Goal: Information Seeking & Learning: Learn about a topic

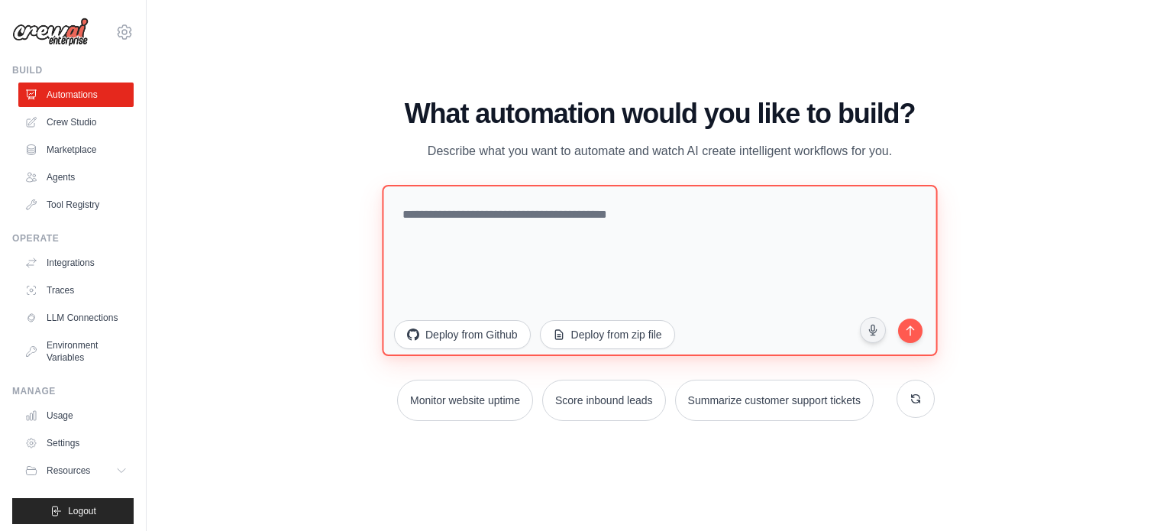
click at [641, 288] on textarea at bounding box center [659, 269] width 555 height 171
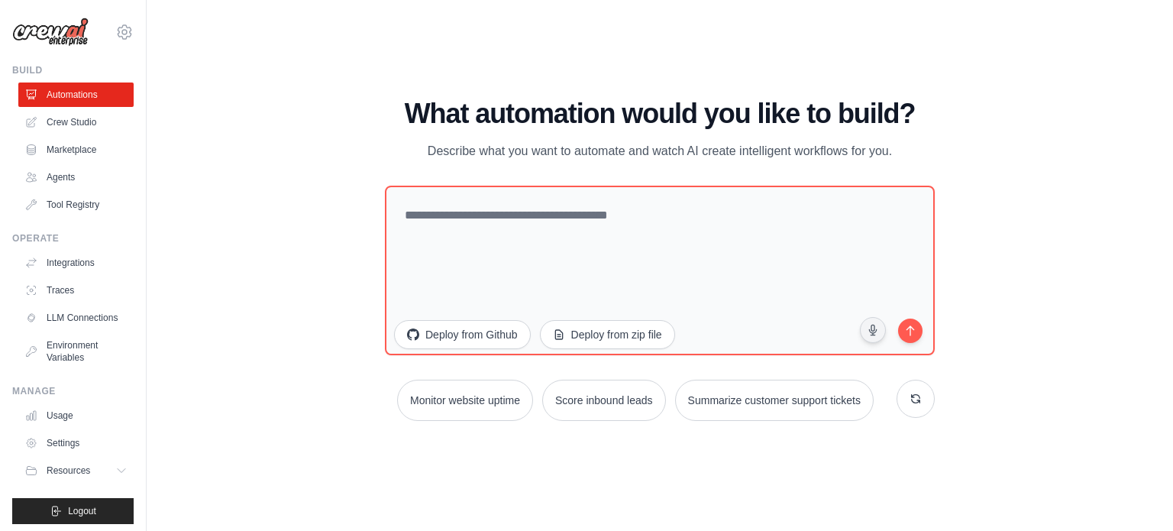
click at [18, 97] on div "Build Automations Crew Studio Marketplace Agents" at bounding box center [72, 140] width 121 height 153
click at [44, 115] on link "Crew Studio" at bounding box center [77, 122] width 115 height 24
click at [55, 128] on link "Crew Studio" at bounding box center [77, 122] width 115 height 24
click at [63, 170] on link "Agents" at bounding box center [77, 177] width 115 height 24
click at [63, 169] on link "Agents" at bounding box center [77, 177] width 115 height 24
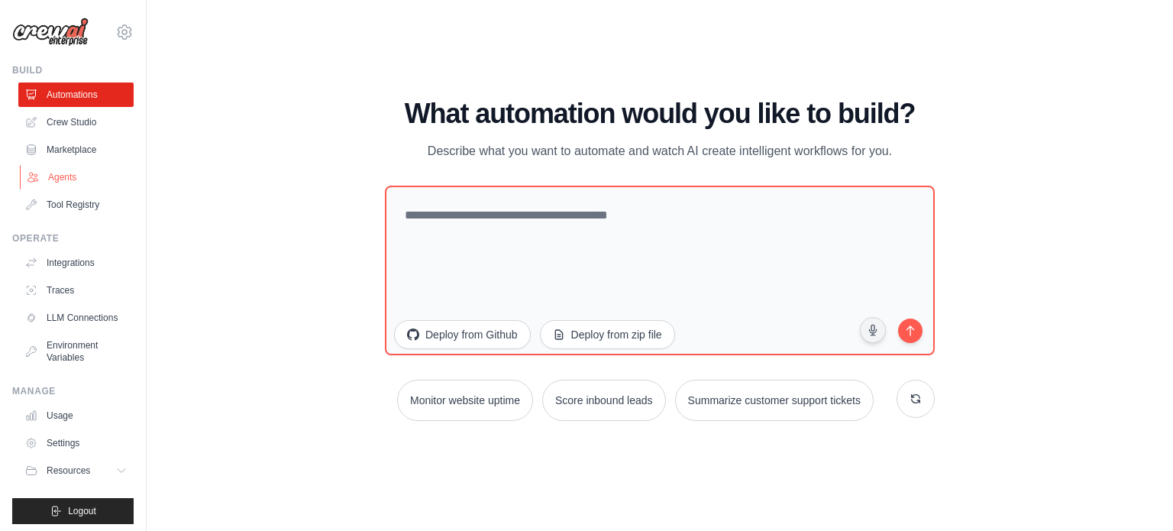
click at [63, 169] on link "Agents" at bounding box center [77, 177] width 115 height 24
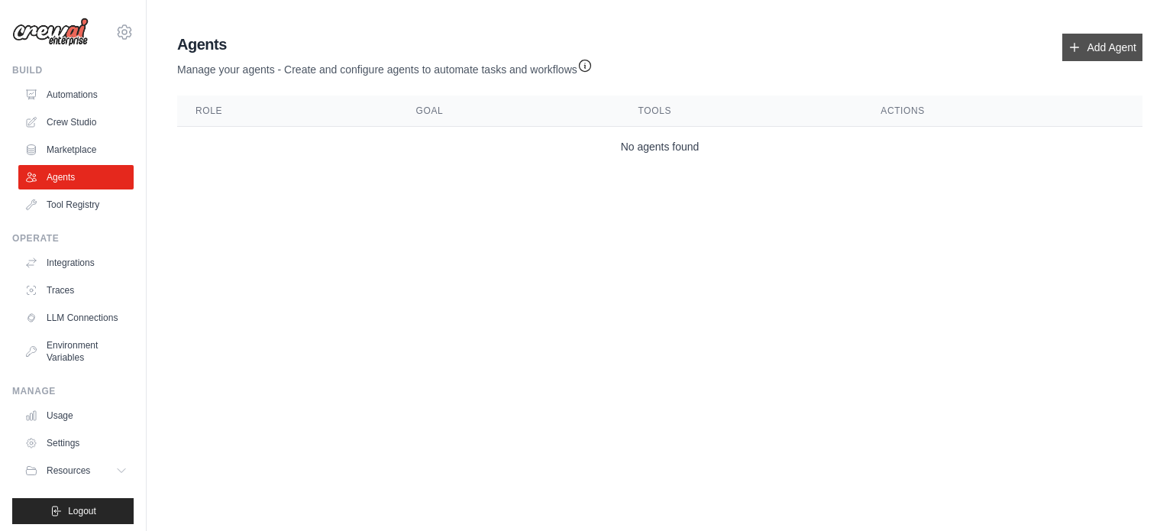
click at [1090, 47] on link "Add Agent" at bounding box center [1102, 47] width 80 height 27
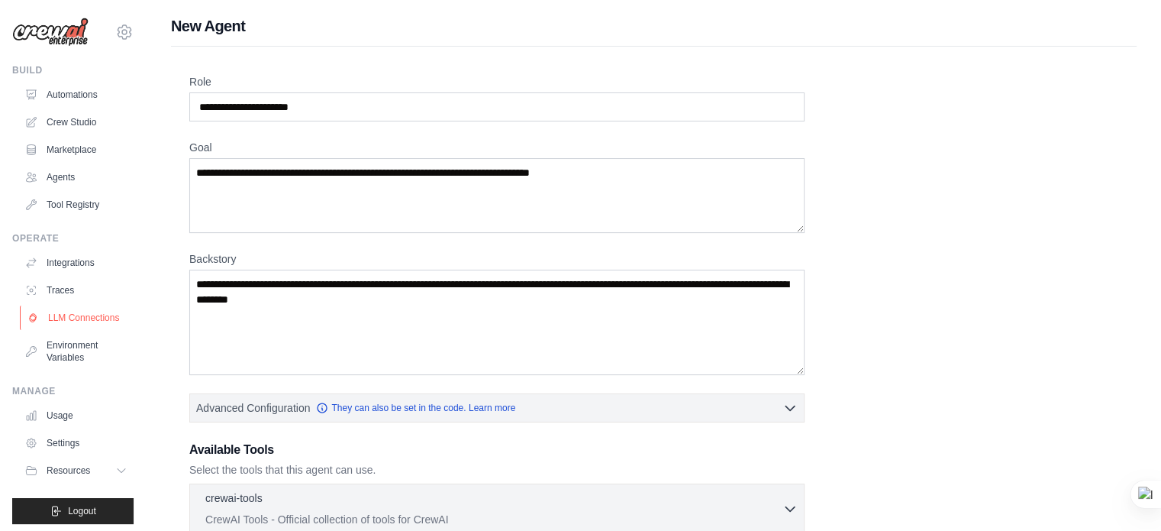
click at [88, 309] on link "LLM Connections" at bounding box center [77, 317] width 115 height 24
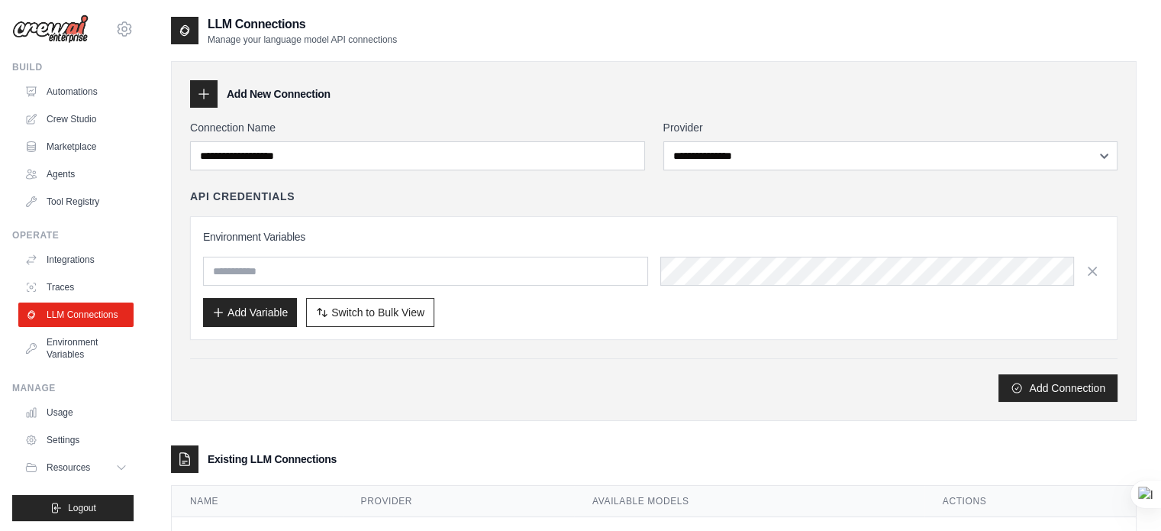
scroll to position [5, 0]
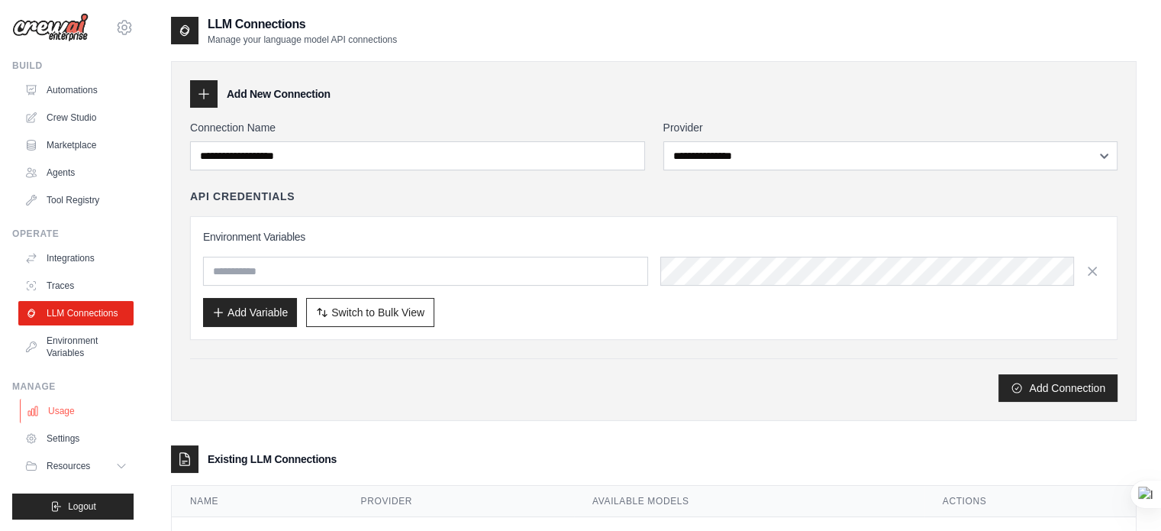
click at [73, 412] on link "Usage" at bounding box center [77, 411] width 115 height 24
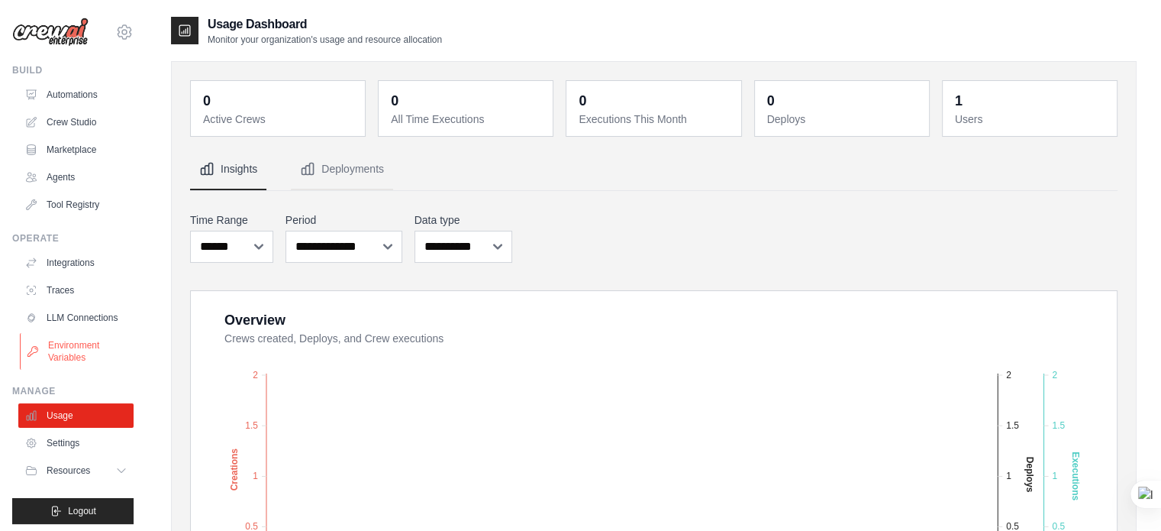
click at [66, 362] on link "Environment Variables" at bounding box center [77, 351] width 115 height 37
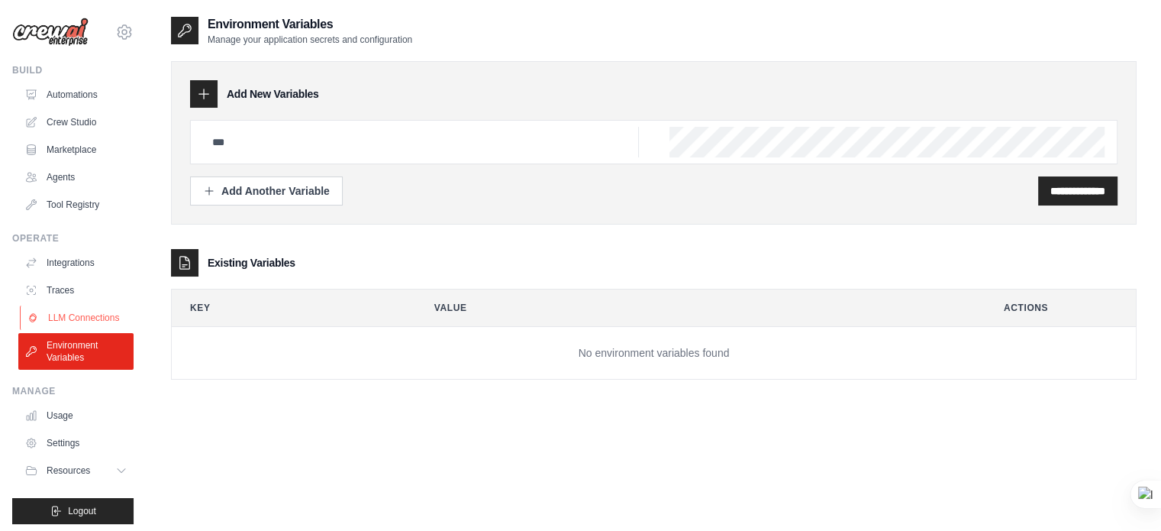
click at [67, 305] on link "LLM Connections" at bounding box center [77, 317] width 115 height 24
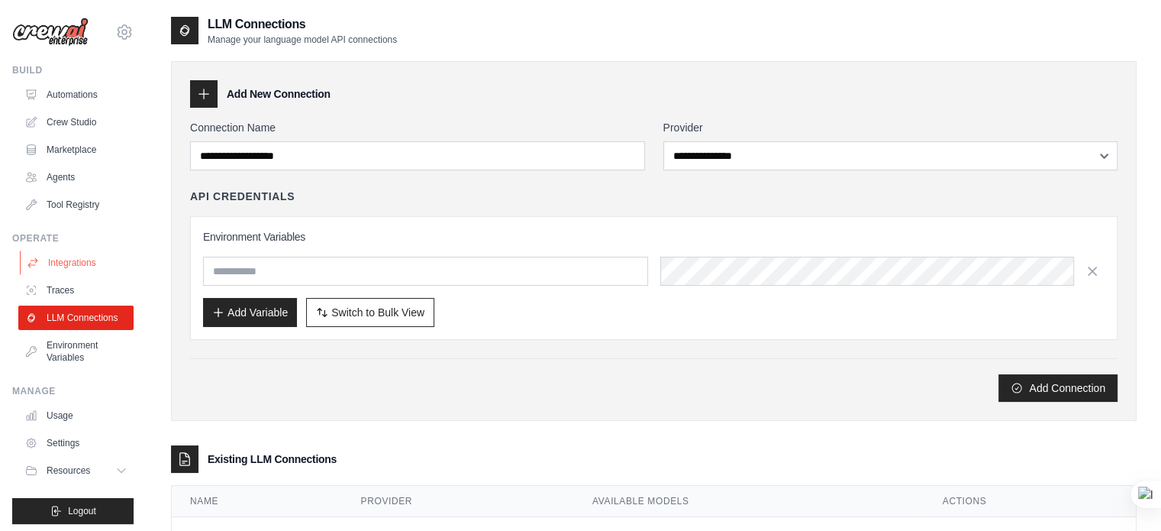
click at [73, 252] on link "Integrations" at bounding box center [77, 262] width 115 height 24
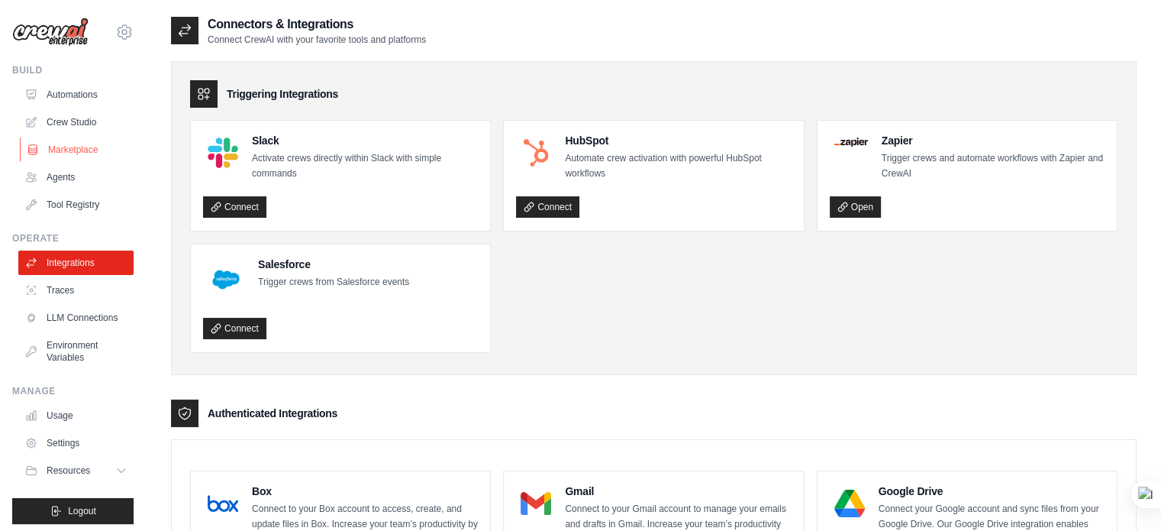
click at [73, 137] on link "Marketplace" at bounding box center [77, 149] width 115 height 24
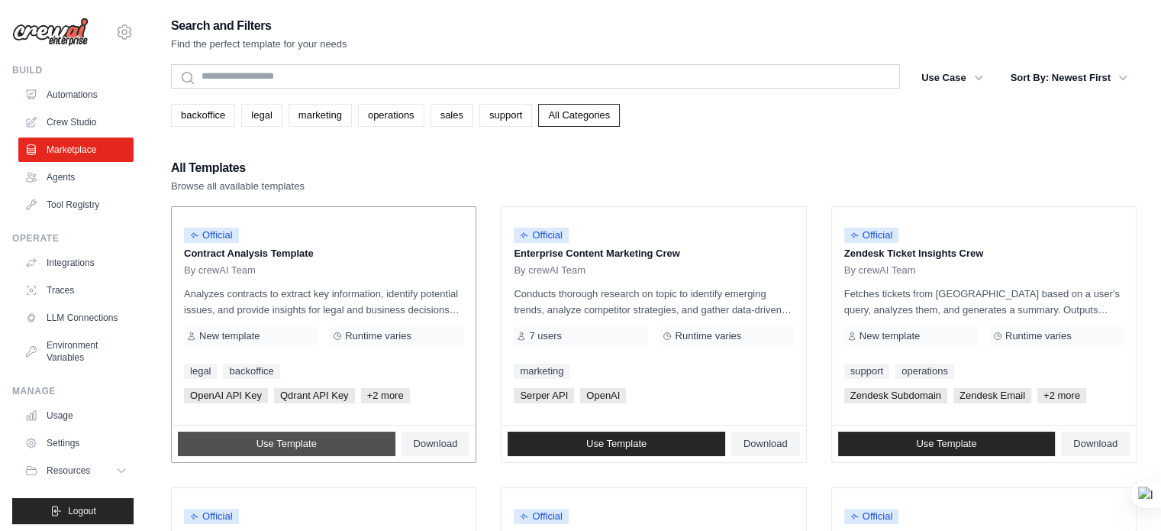
click at [319, 434] on link "Use Template" at bounding box center [287, 443] width 218 height 24
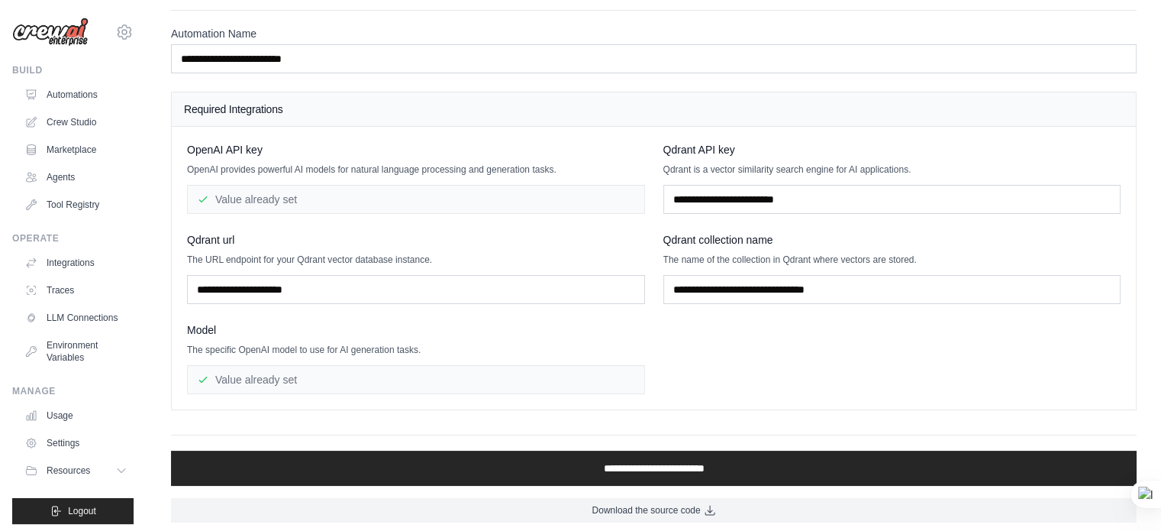
scroll to position [61, 0]
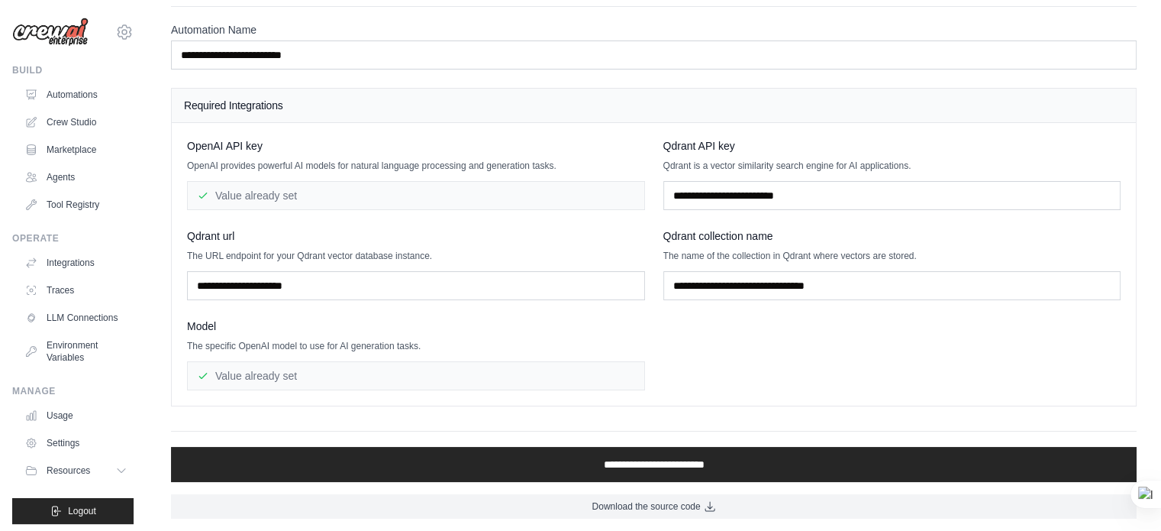
click at [553, 517] on main "**********" at bounding box center [654, 236] width 1015 height 595
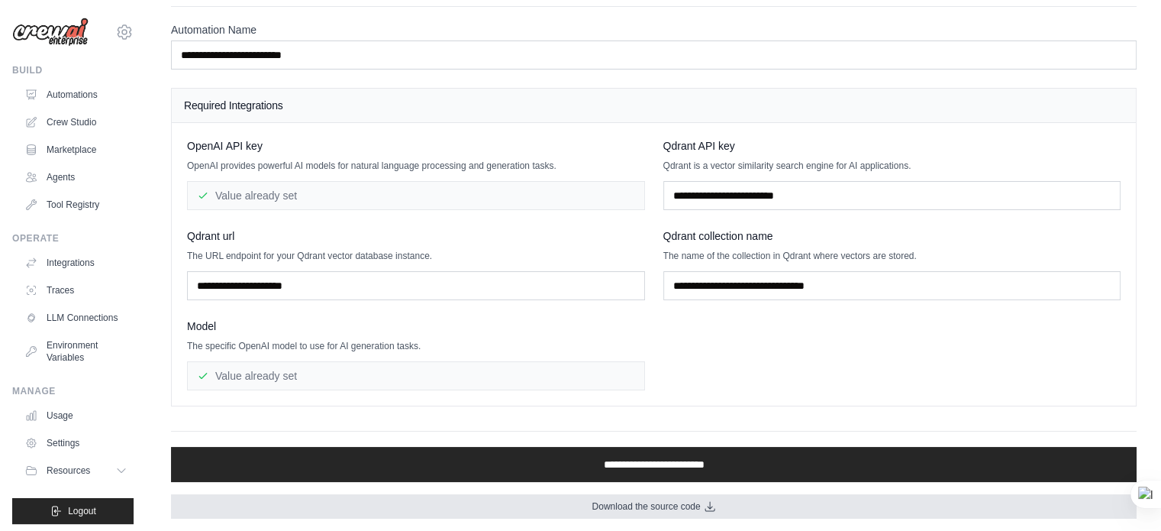
click at [547, 503] on link "Download the source code" at bounding box center [654, 506] width 966 height 24
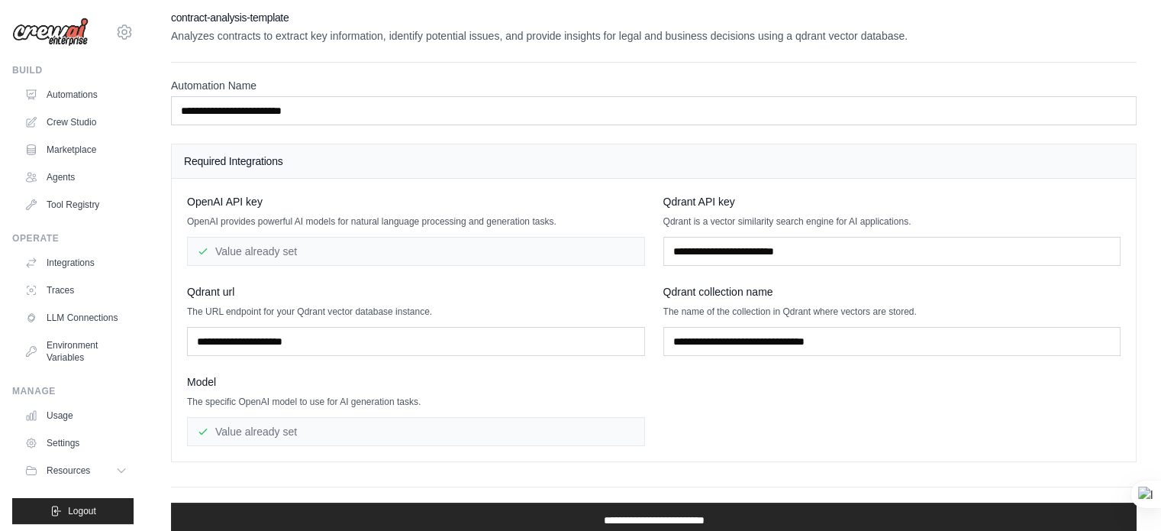
scroll to position [0, 0]
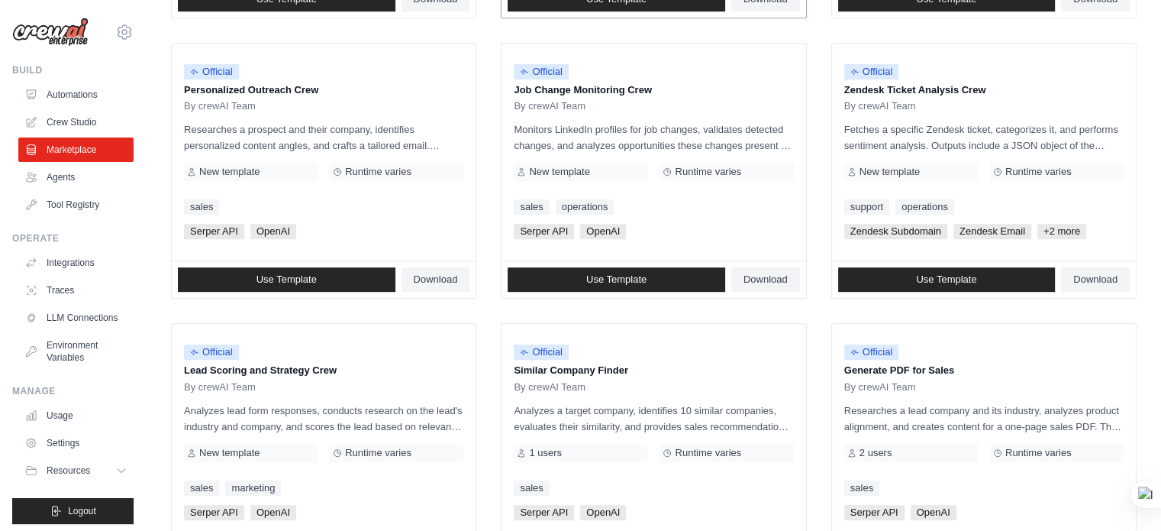
scroll to position [882, 0]
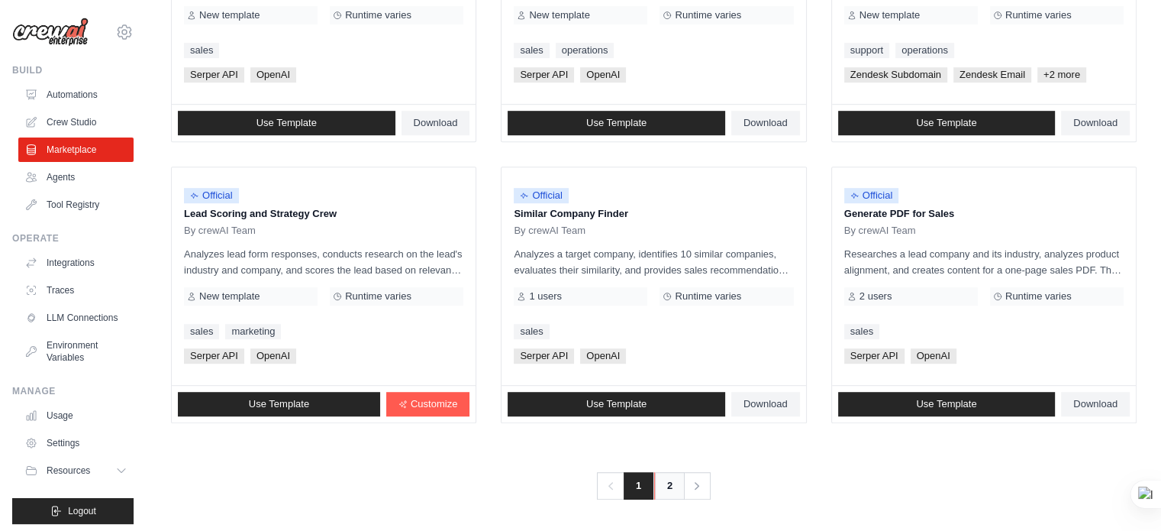
click at [666, 489] on link "2" at bounding box center [669, 485] width 31 height 27
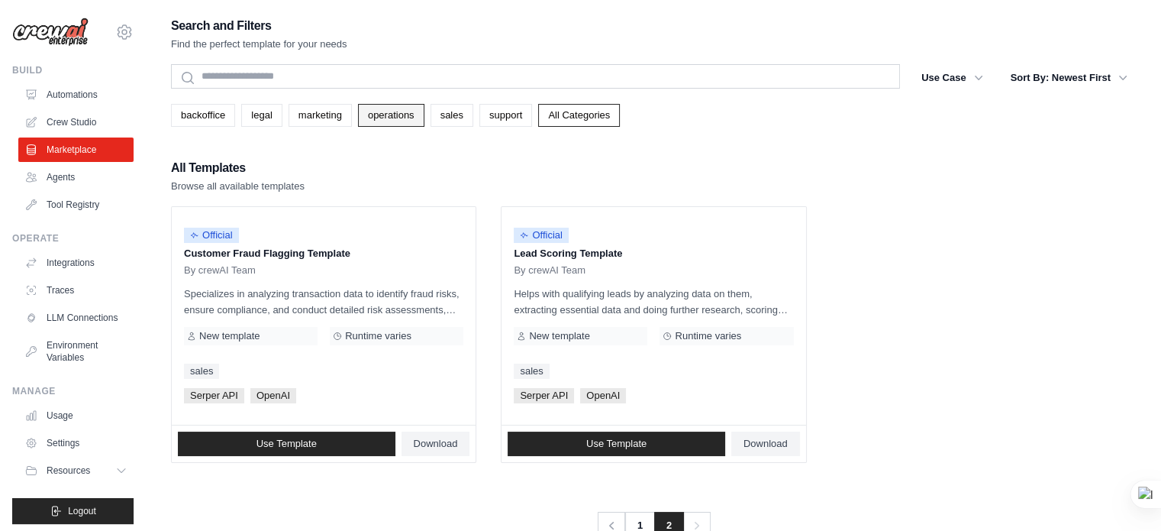
click at [389, 118] on link "operations" at bounding box center [391, 115] width 66 height 23
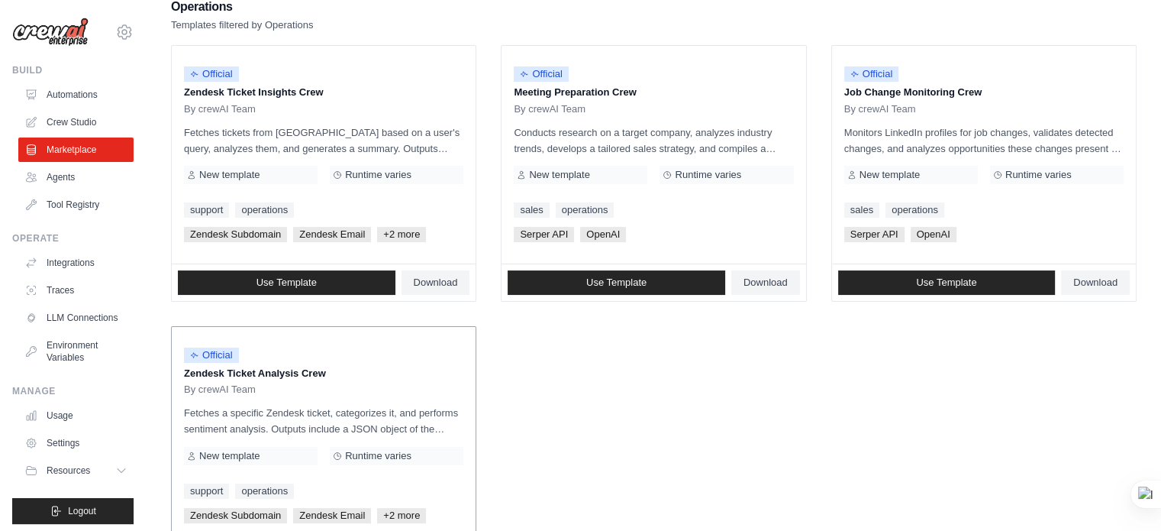
scroll to position [15, 0]
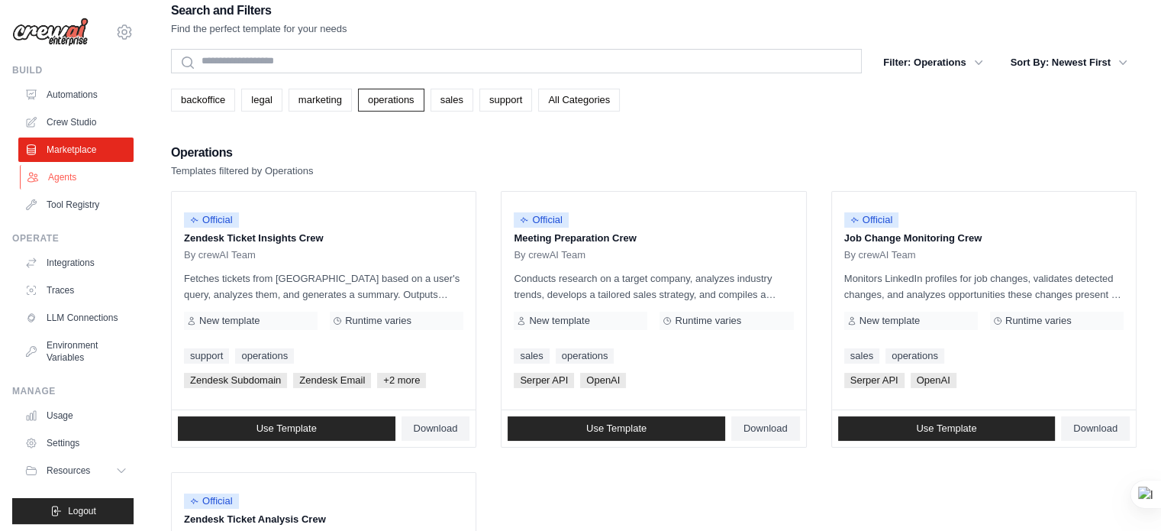
click at [53, 183] on link "Agents" at bounding box center [77, 177] width 115 height 24
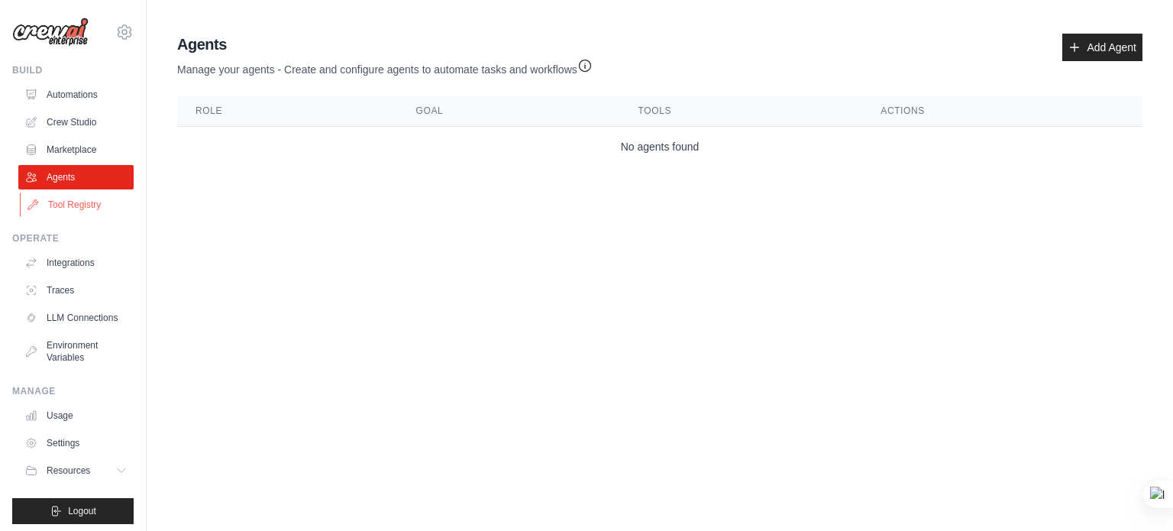
click at [86, 205] on link "Tool Registry" at bounding box center [77, 204] width 115 height 24
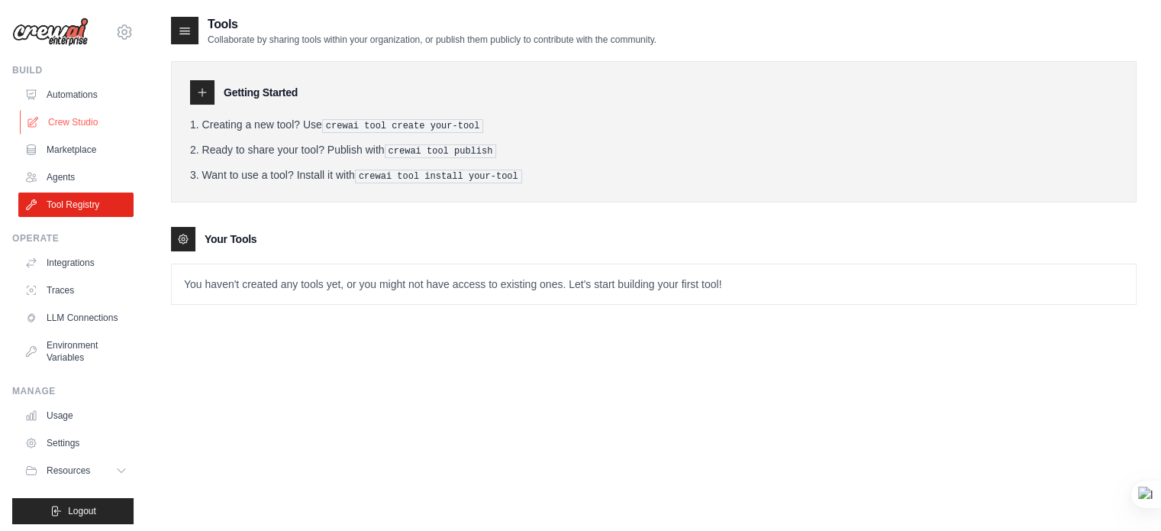
click at [89, 128] on link "Crew Studio" at bounding box center [77, 122] width 115 height 24
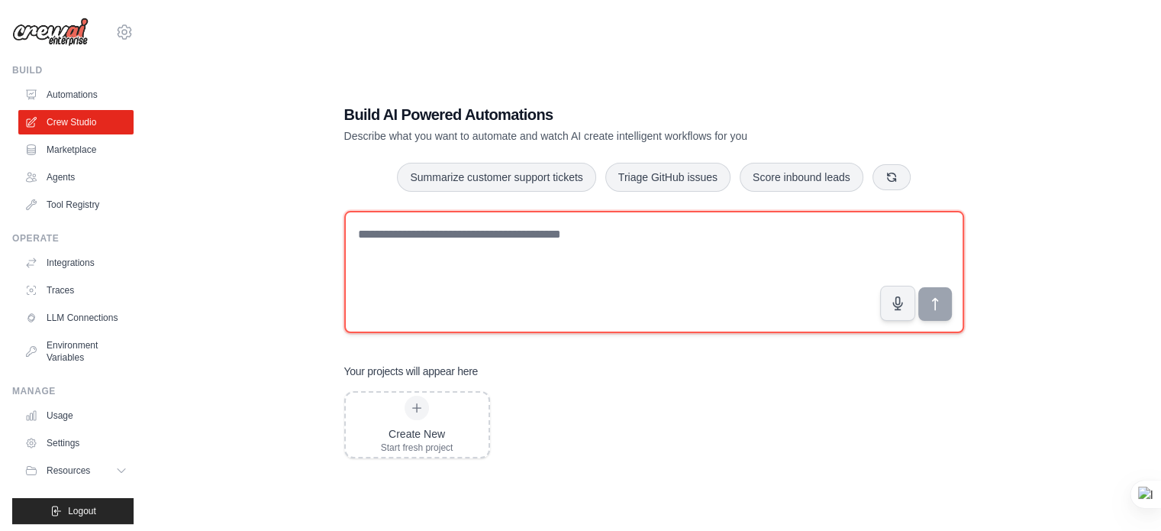
click at [473, 268] on textarea at bounding box center [654, 272] width 620 height 122
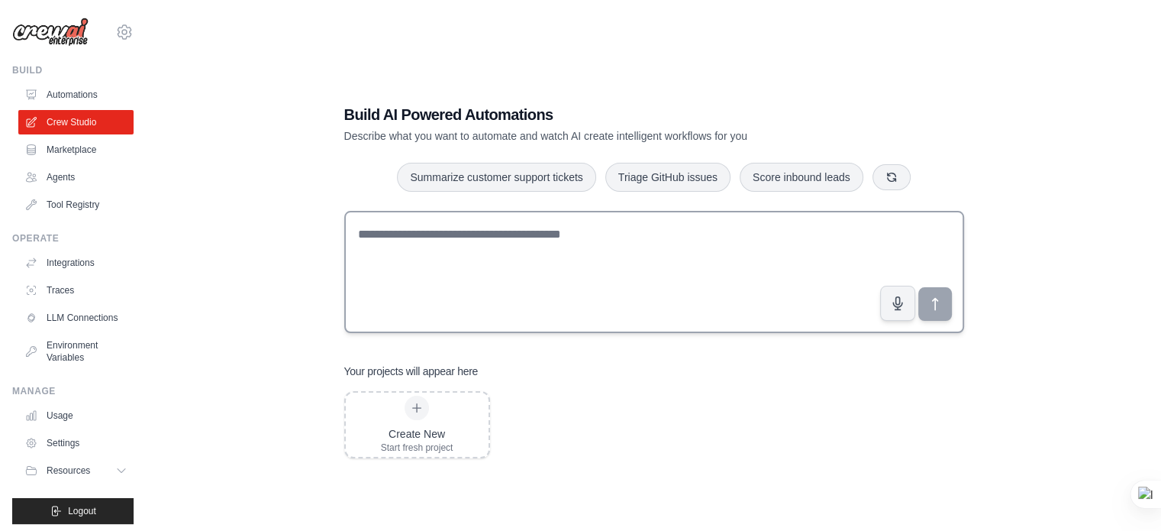
drag, startPoint x: 628, startPoint y: 191, endPoint x: 642, endPoint y: 280, distance: 90.4
click at [642, 280] on div "Build AI Powered Automations Describe what you want to automate and watch AI cr…" at bounding box center [654, 280] width 657 height 403
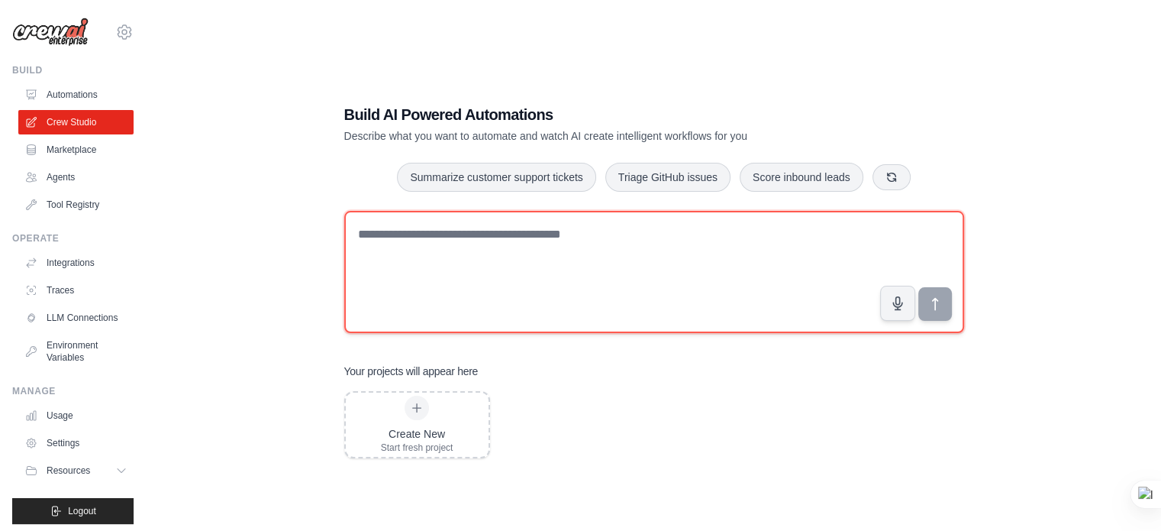
click at [642, 280] on textarea at bounding box center [654, 272] width 620 height 122
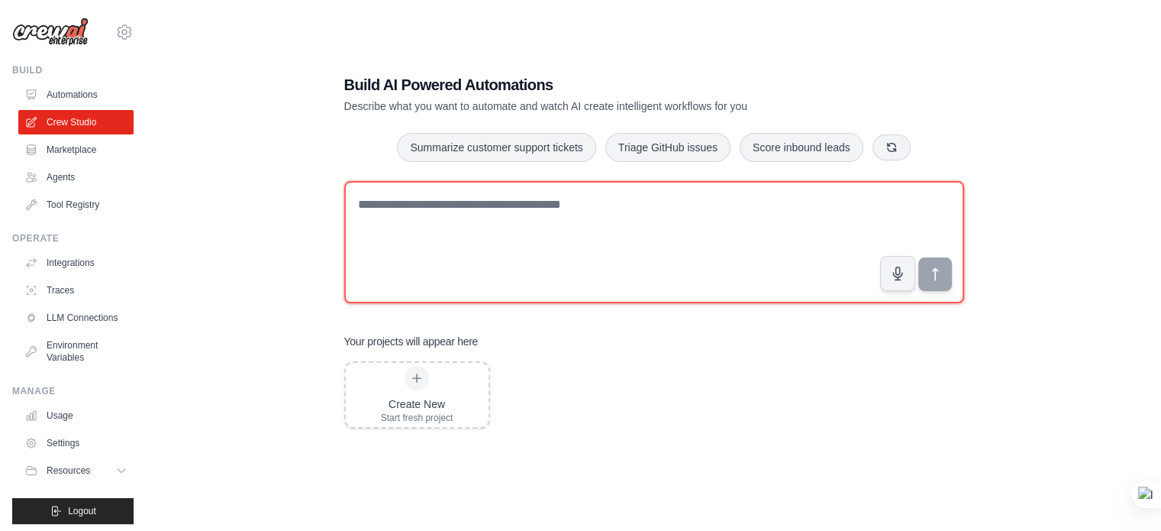
scroll to position [31, 0]
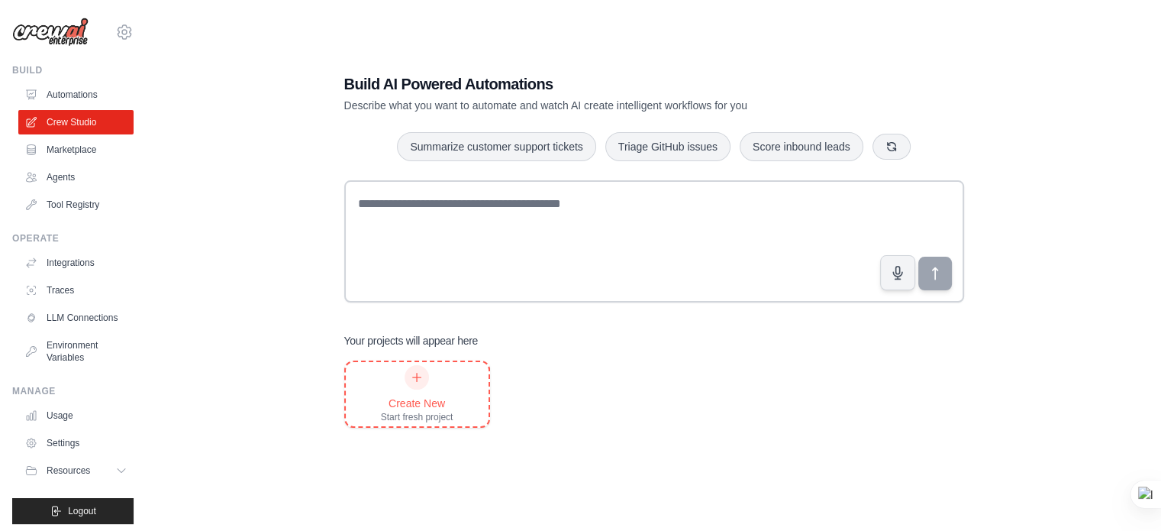
click at [428, 390] on div "Create New Start fresh project" at bounding box center [417, 394] width 73 height 58
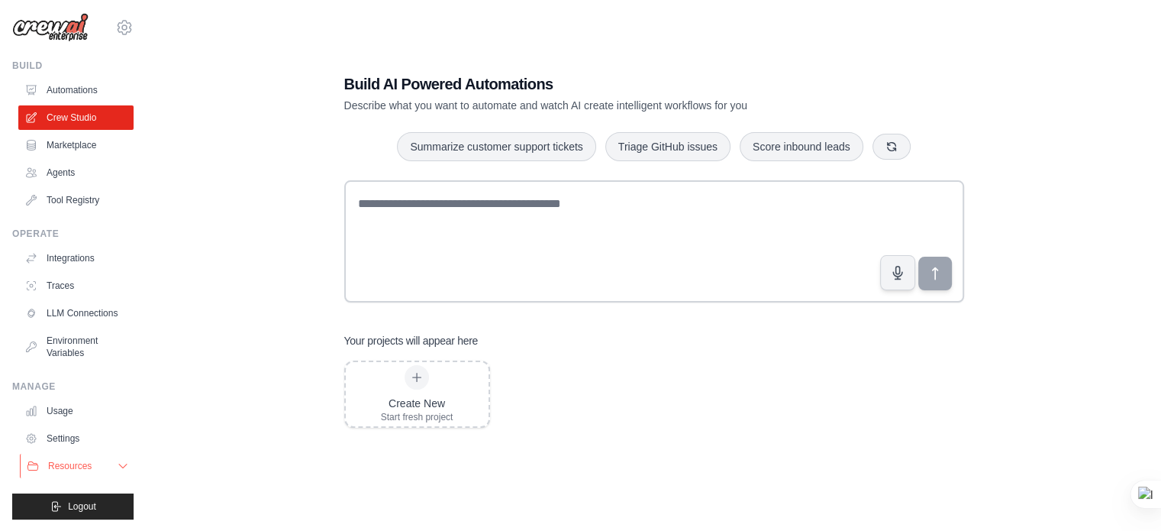
click at [73, 460] on span "Resources" at bounding box center [70, 466] width 44 height 12
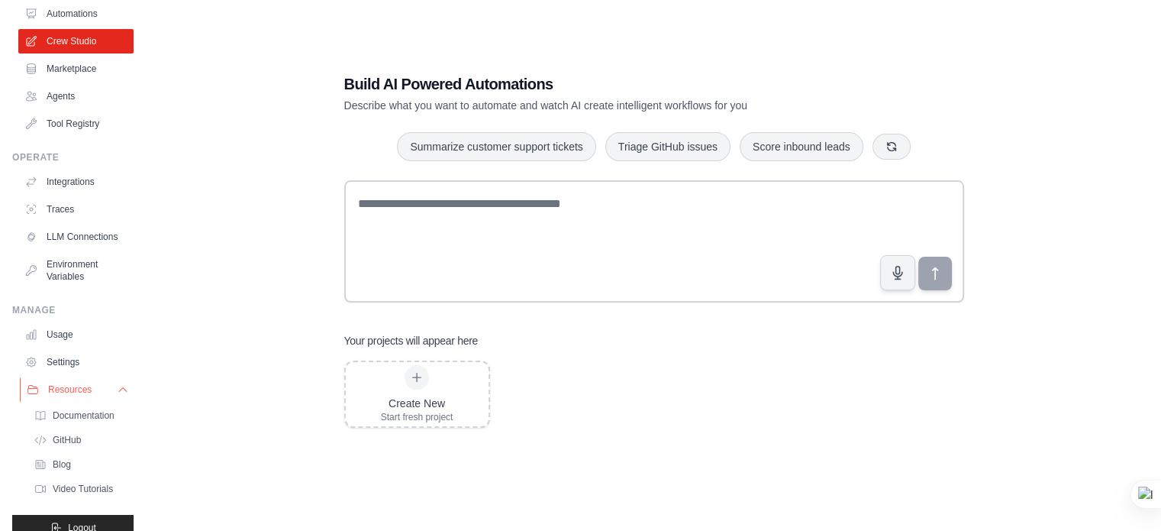
scroll to position [102, 0]
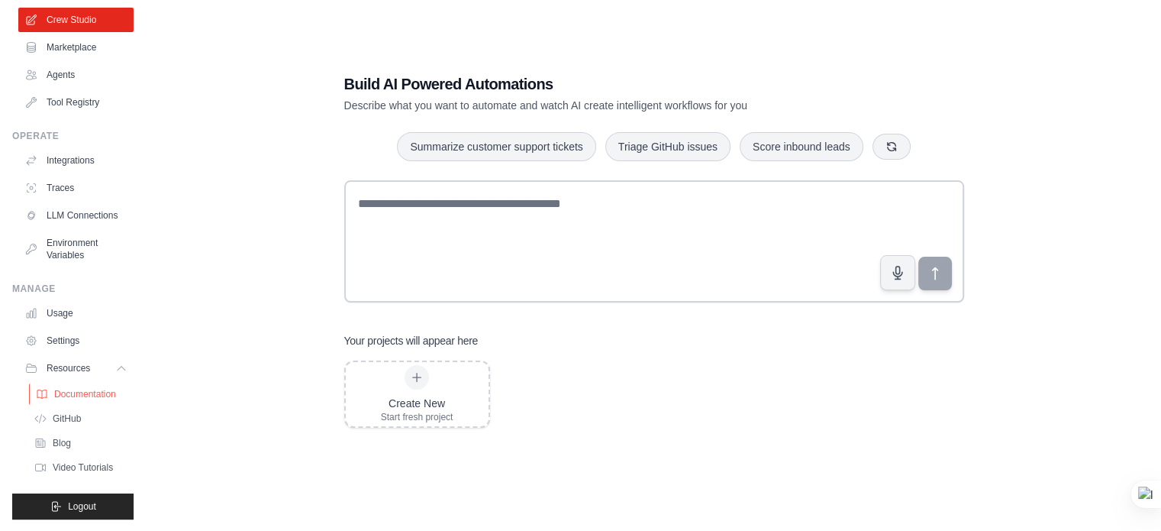
click at [74, 388] on span "Documentation" at bounding box center [85, 394] width 62 height 12
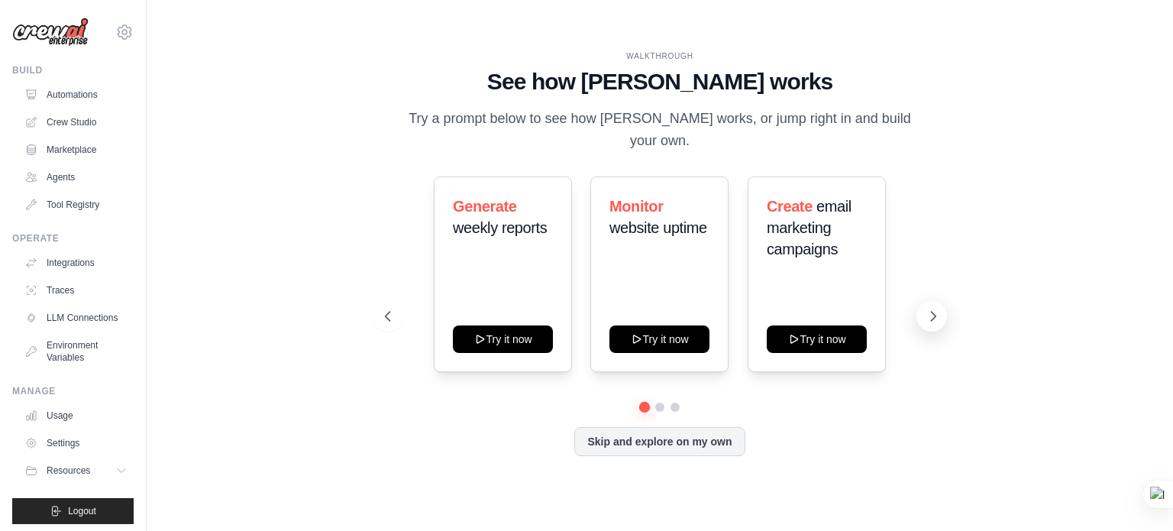
click at [918, 309] on button at bounding box center [931, 316] width 31 height 31
click at [937, 309] on icon at bounding box center [933, 316] width 15 height 15
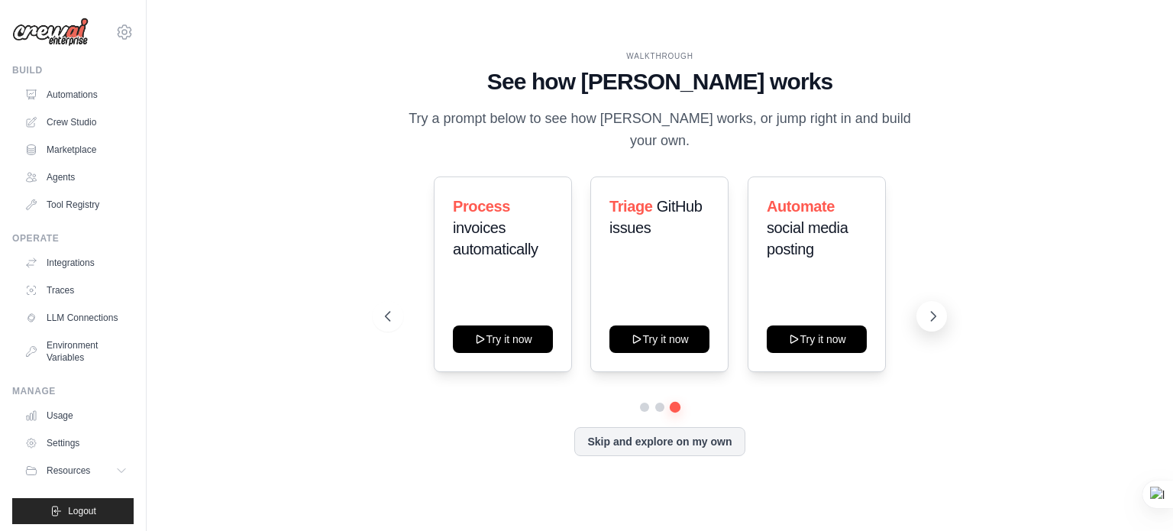
click at [935, 312] on icon at bounding box center [934, 316] width 5 height 9
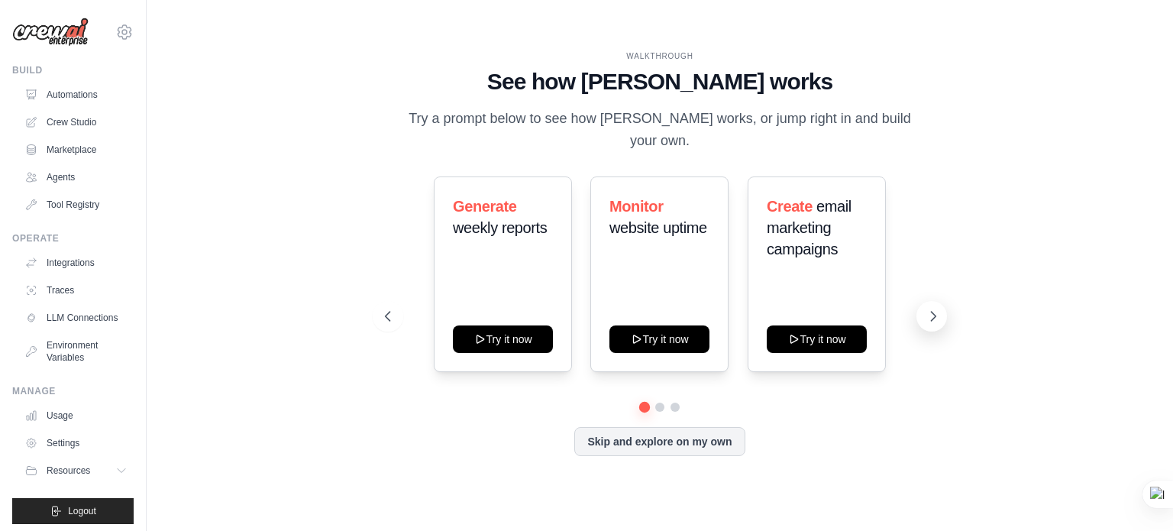
click at [932, 309] on icon at bounding box center [933, 316] width 15 height 15
